Goal: Check status: Check status

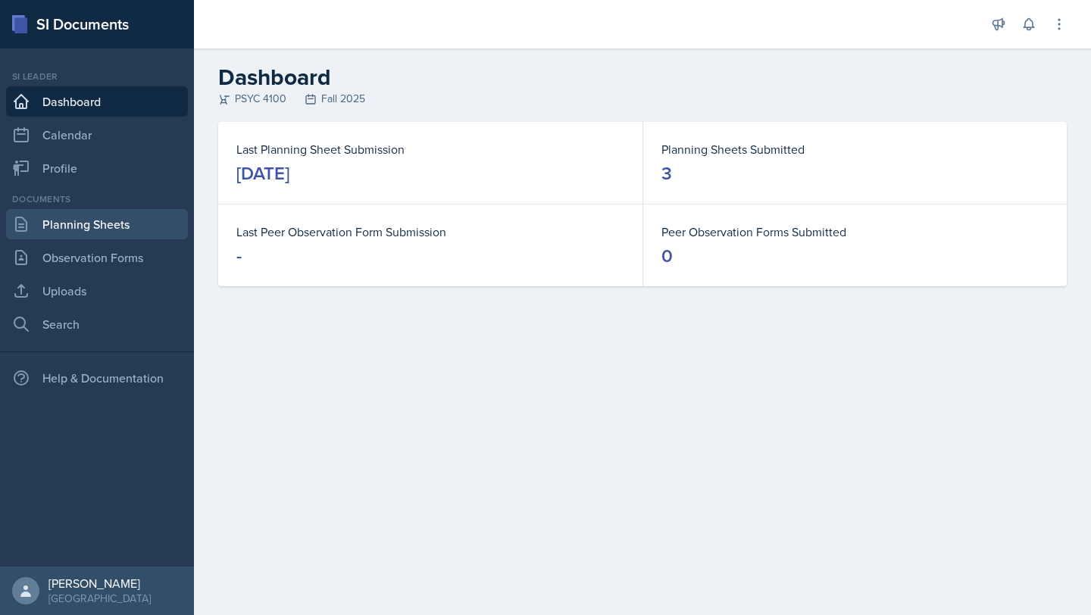
click at [64, 228] on link "Planning Sheets" at bounding box center [97, 224] width 182 height 30
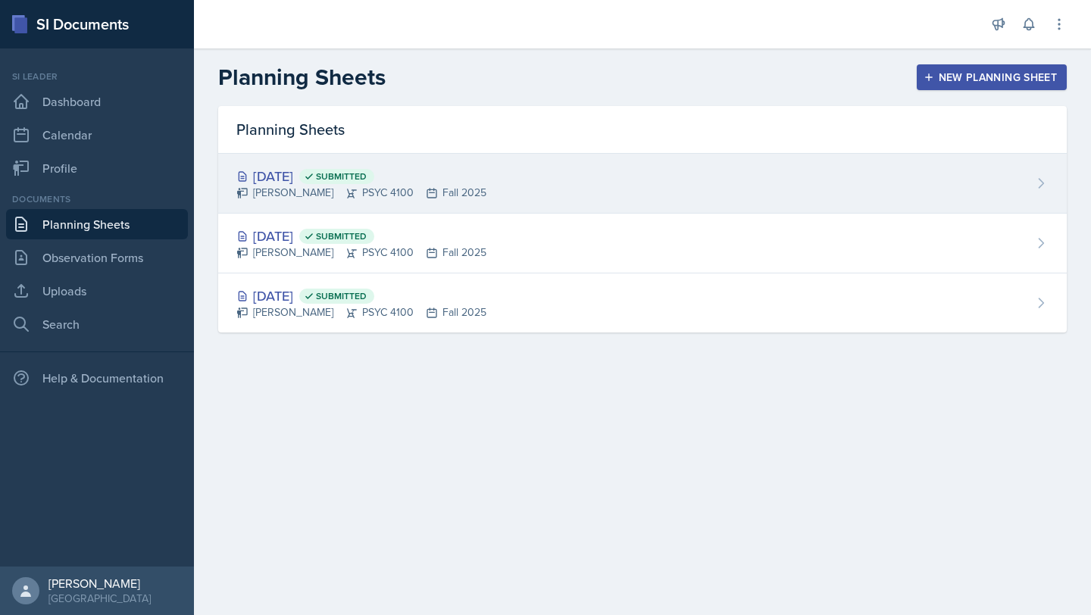
click at [444, 174] on div "[DATE] Submitted" at bounding box center [361, 176] width 250 height 20
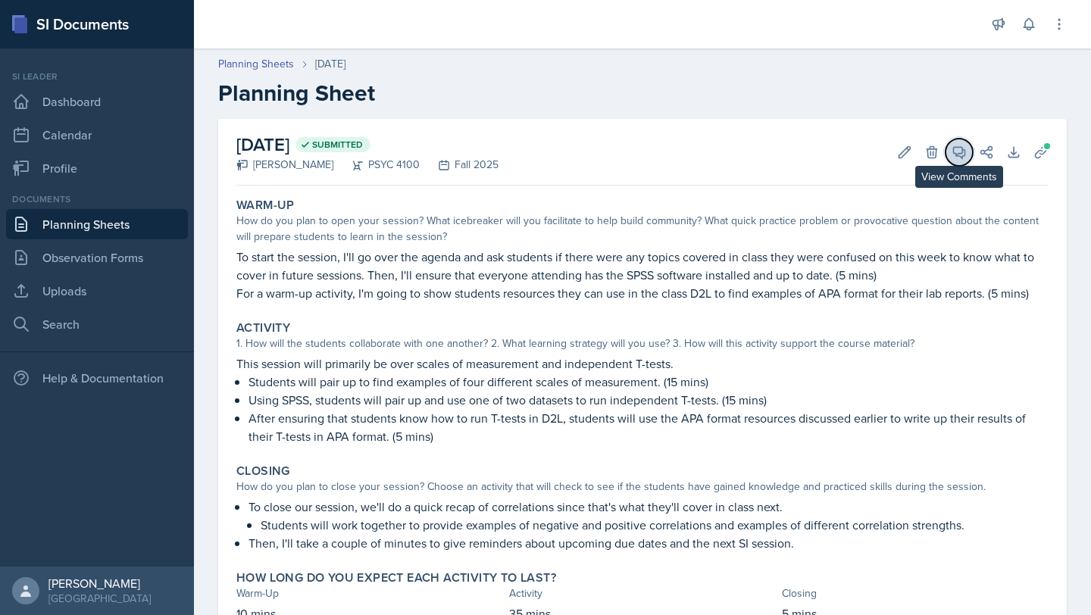
click at [954, 153] on icon at bounding box center [959, 152] width 11 height 11
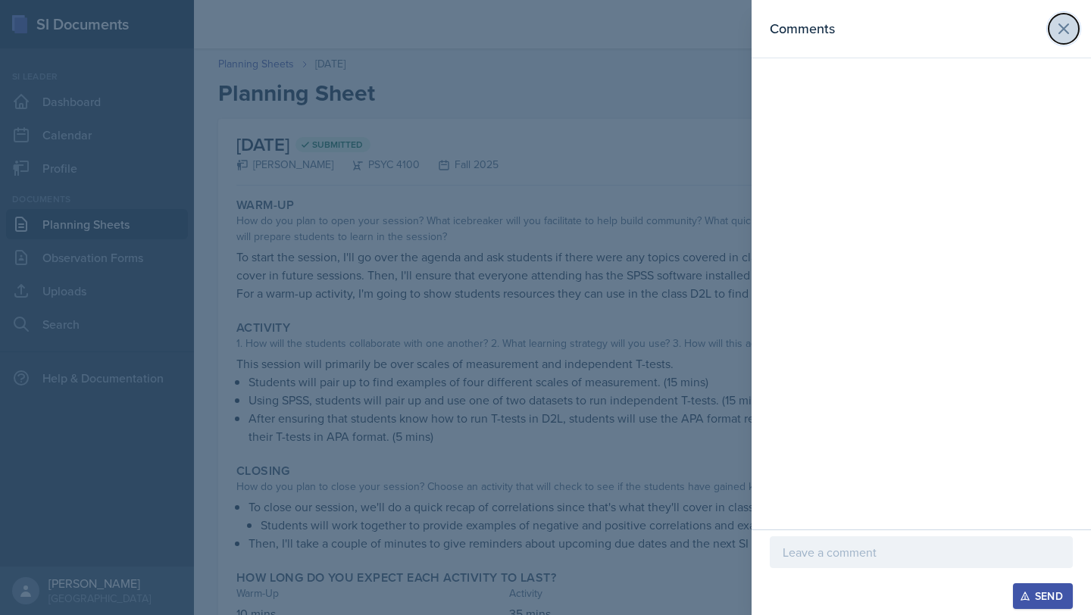
click at [1067, 29] on icon at bounding box center [1064, 29] width 18 height 18
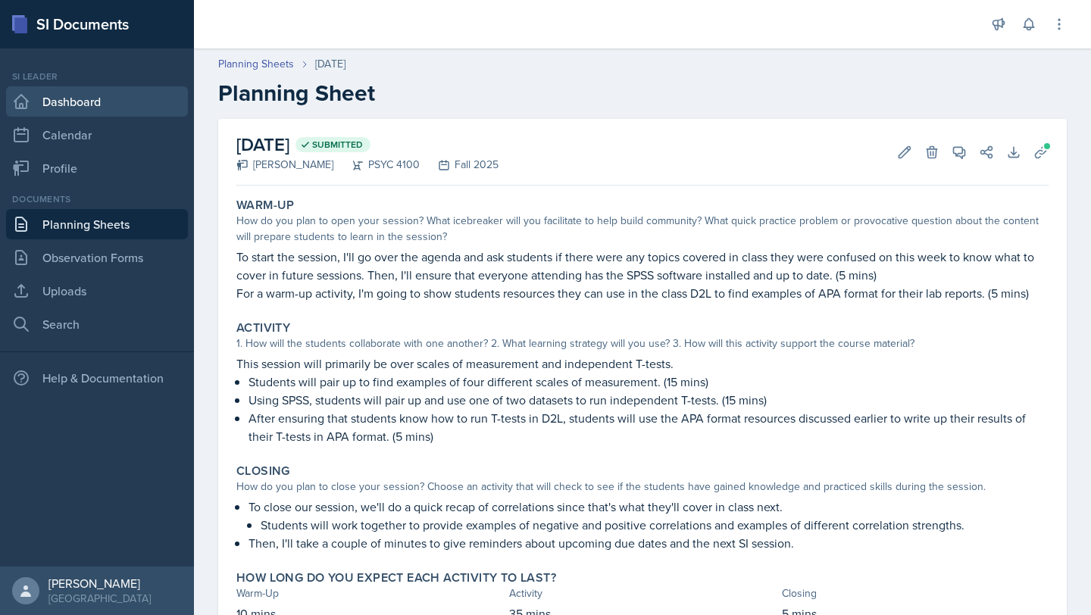
click at [67, 99] on link "Dashboard" at bounding box center [97, 101] width 182 height 30
